Goal: Information Seeking & Learning: Learn about a topic

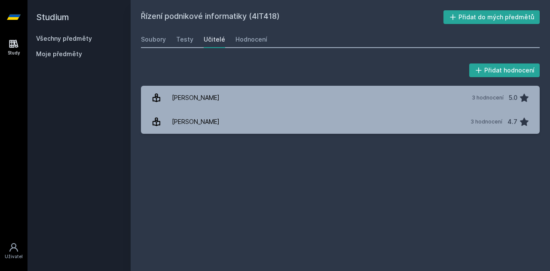
click at [51, 41] on link "Všechny předměty" at bounding box center [64, 38] width 56 height 7
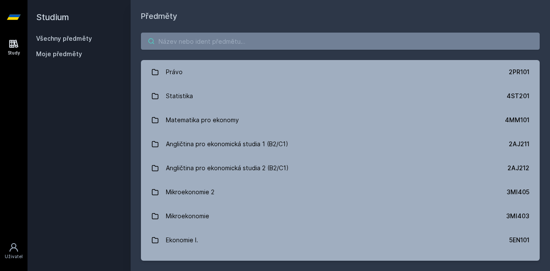
click at [225, 43] on input "search" at bounding box center [340, 41] width 399 height 17
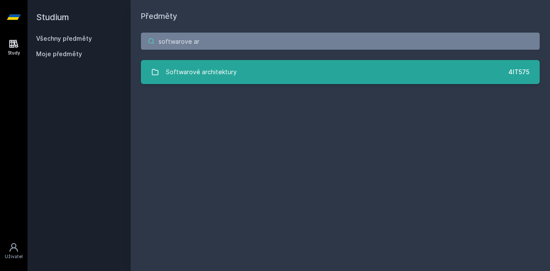
type input "softwarove ar"
click at [277, 73] on link "Softwarové architektury 4IT575" at bounding box center [340, 72] width 399 height 24
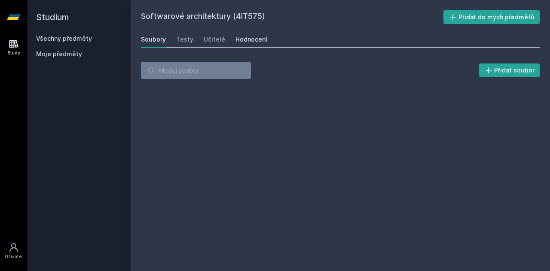
click at [249, 37] on div "Hodnocení" at bounding box center [251, 39] width 32 height 9
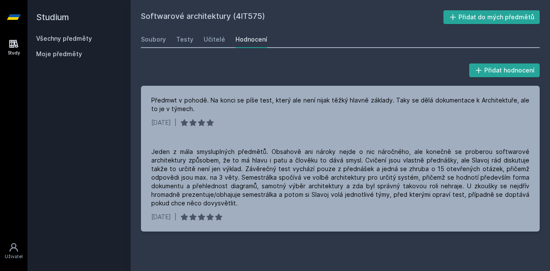
click at [222, 37] on div "Soubory Testy Učitelé Hodnocení" at bounding box center [340, 39] width 399 height 17
click at [219, 37] on div "Učitelé" at bounding box center [214, 39] width 21 height 9
